Goal: Navigation & Orientation: Find specific page/section

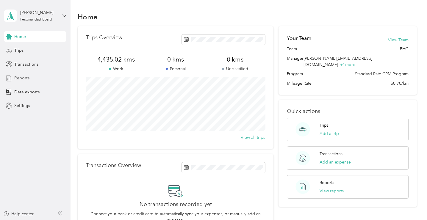
click at [19, 80] on span "Reports" at bounding box center [21, 78] width 15 height 6
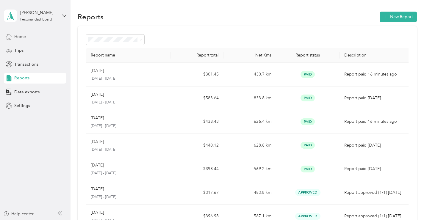
click at [26, 36] on div "Home" at bounding box center [35, 36] width 62 height 11
